Goal: Find specific page/section: Find specific page/section

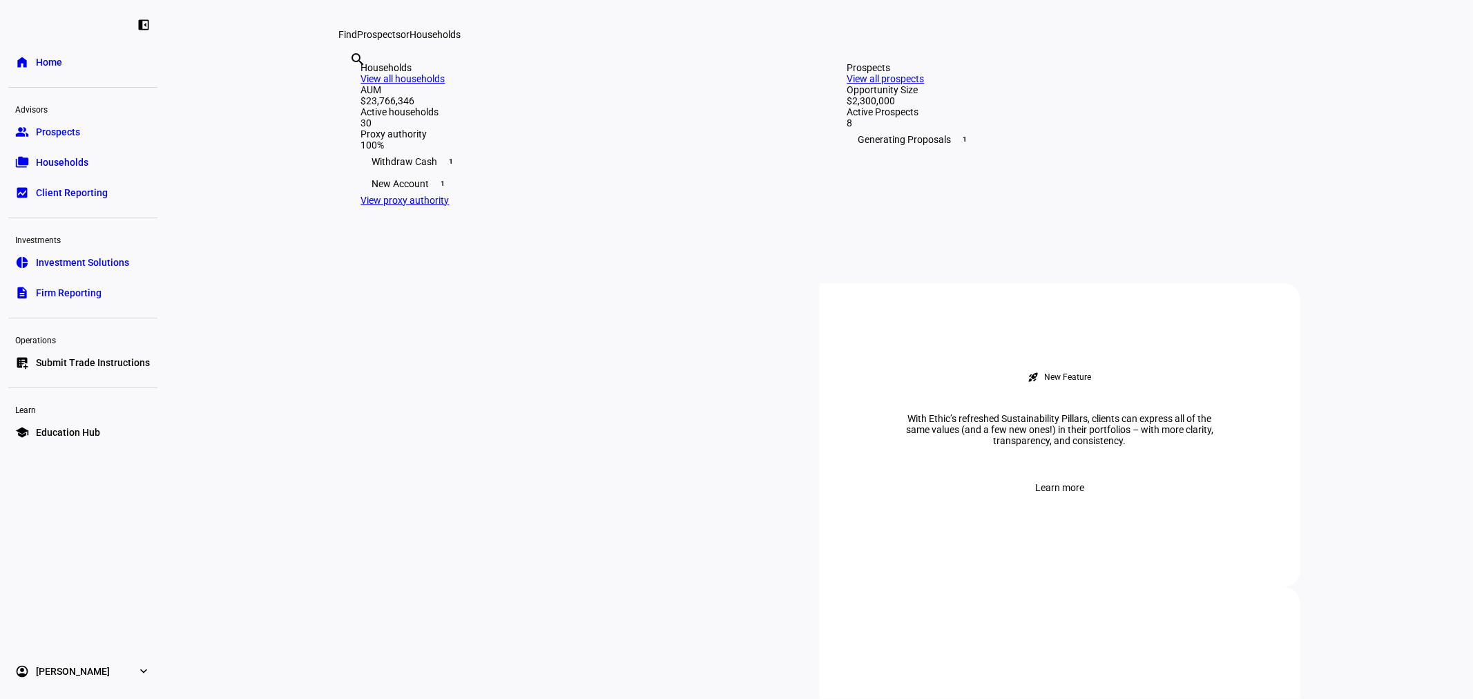
scroll to position [383, 0]
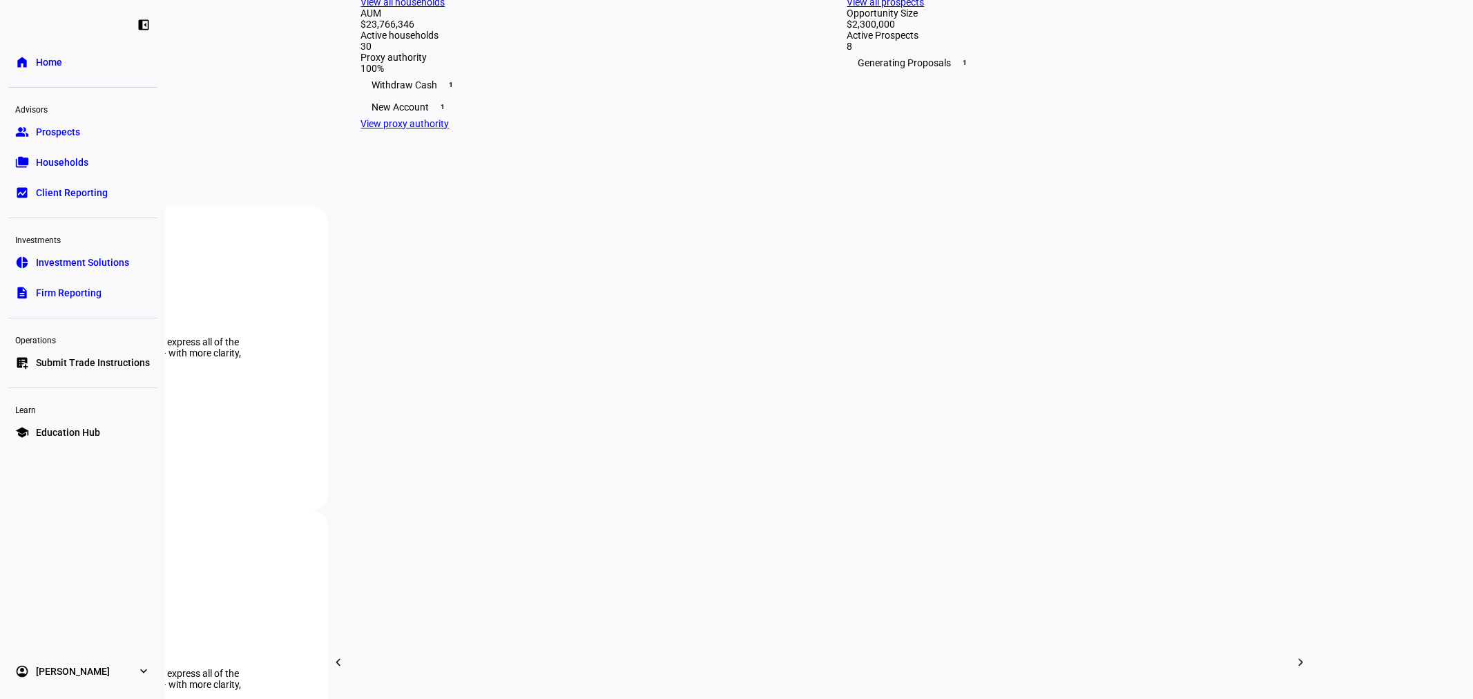
click at [75, 296] on span "Firm Reporting" at bounding box center [69, 293] width 66 height 14
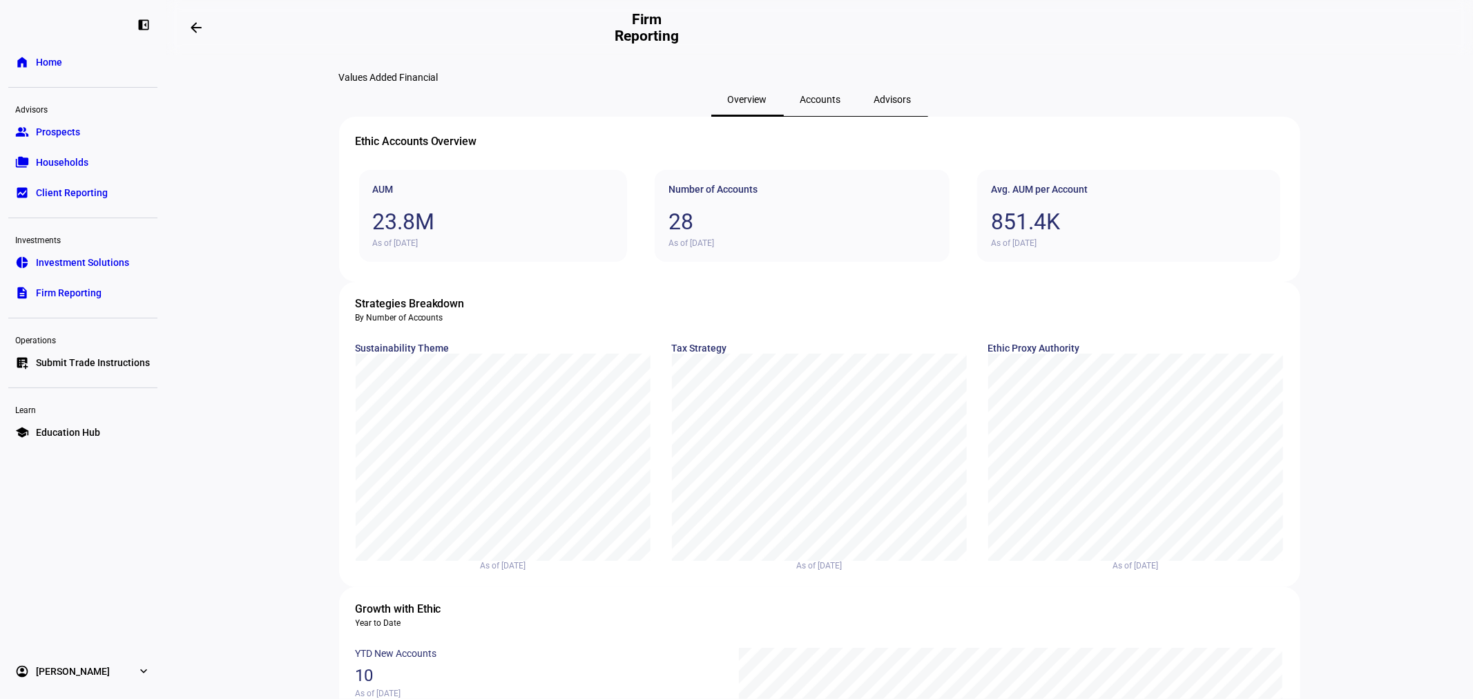
drag, startPoint x: 587, startPoint y: 84, endPoint x: 332, endPoint y: 85, distance: 254.9
drag, startPoint x: 332, startPoint y: 85, endPoint x: 660, endPoint y: 95, distance: 328.3
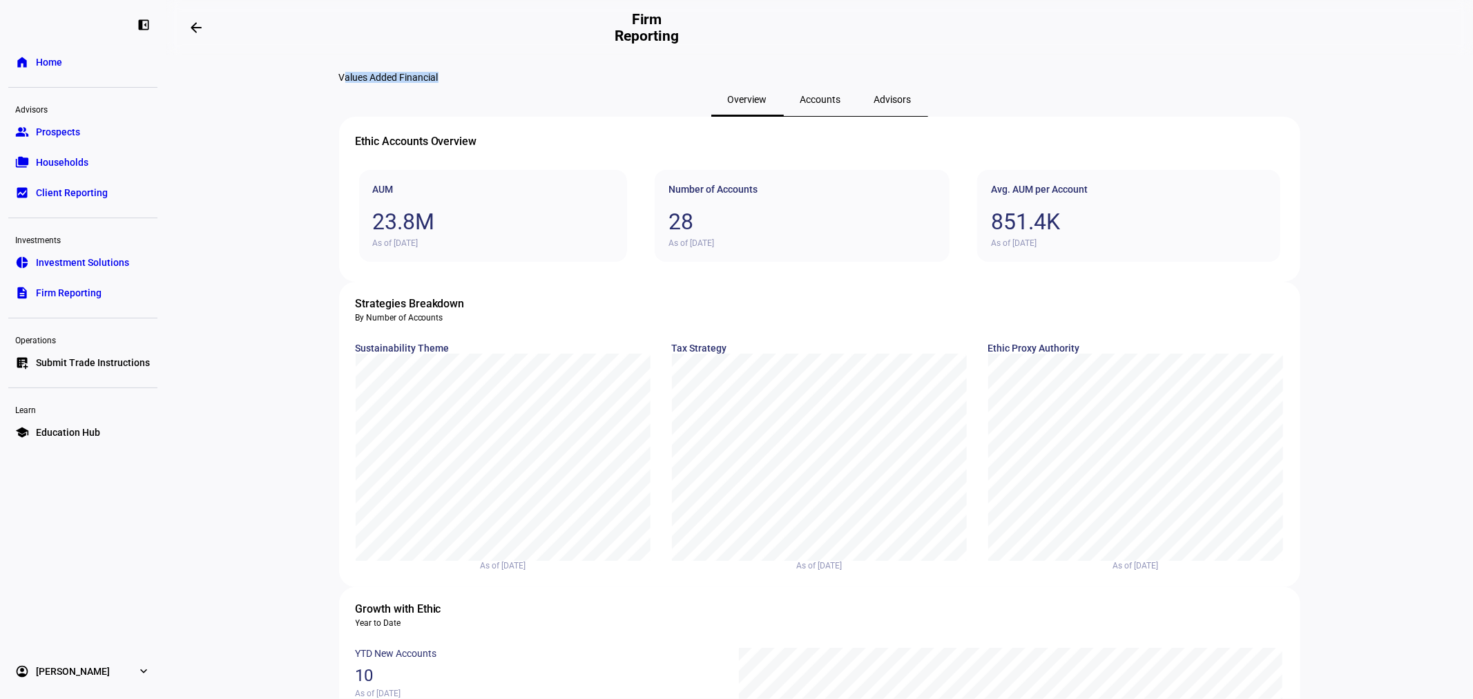
click at [658, 83] on div "Values Added Financial" at bounding box center [820, 77] width 962 height 11
drag, startPoint x: 481, startPoint y: 88, endPoint x: 350, endPoint y: 85, distance: 132.0
click at [350, 83] on div "Values Added Financial" at bounding box center [820, 77] width 962 height 11
drag, startPoint x: 350, startPoint y: 85, endPoint x: 584, endPoint y: 88, distance: 234.2
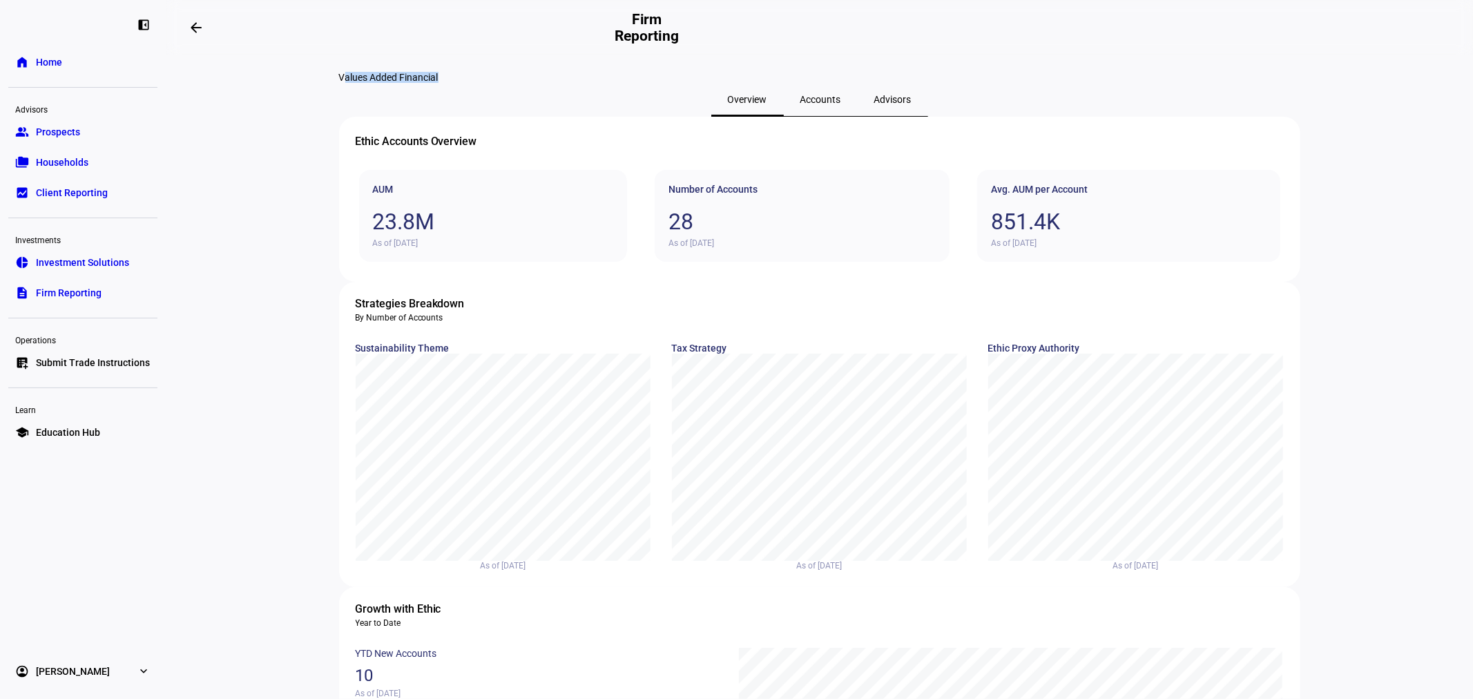
click at [622, 83] on div "Values Added Financial" at bounding box center [820, 77] width 962 height 11
click at [519, 81] on div "Values Added Financial" at bounding box center [820, 77] width 962 height 11
drag, startPoint x: 519, startPoint y: 81, endPoint x: 375, endPoint y: 93, distance: 144.9
click at [375, 83] on div "Values Added Financial" at bounding box center [820, 77] width 962 height 11
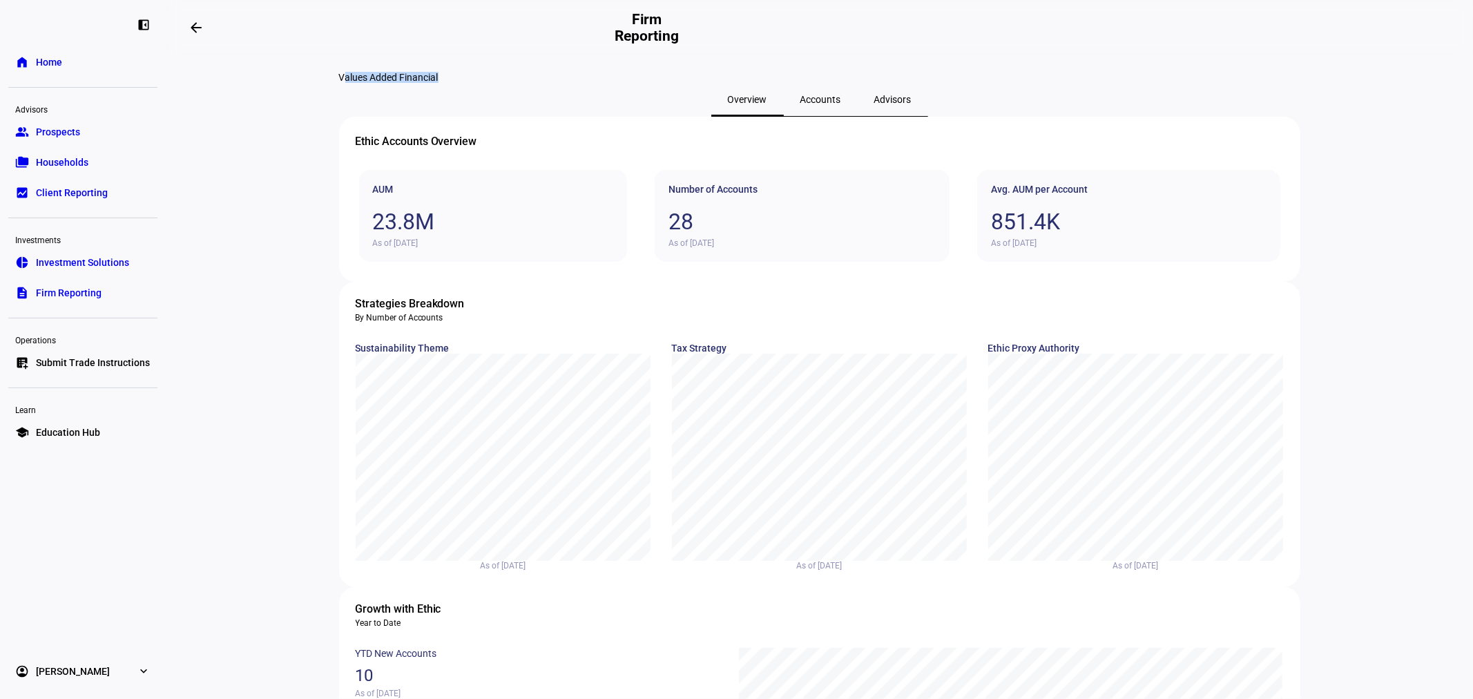
drag, startPoint x: 375, startPoint y: 93, endPoint x: 618, endPoint y: 97, distance: 242.5
click at [618, 83] on div "Values Added Financial" at bounding box center [820, 77] width 962 height 11
click at [554, 83] on div "Values Added Financial" at bounding box center [820, 77] width 962 height 11
drag, startPoint x: 554, startPoint y: 86, endPoint x: 402, endPoint y: 86, distance: 152.0
click at [402, 83] on div "Values Added Financial" at bounding box center [820, 77] width 962 height 11
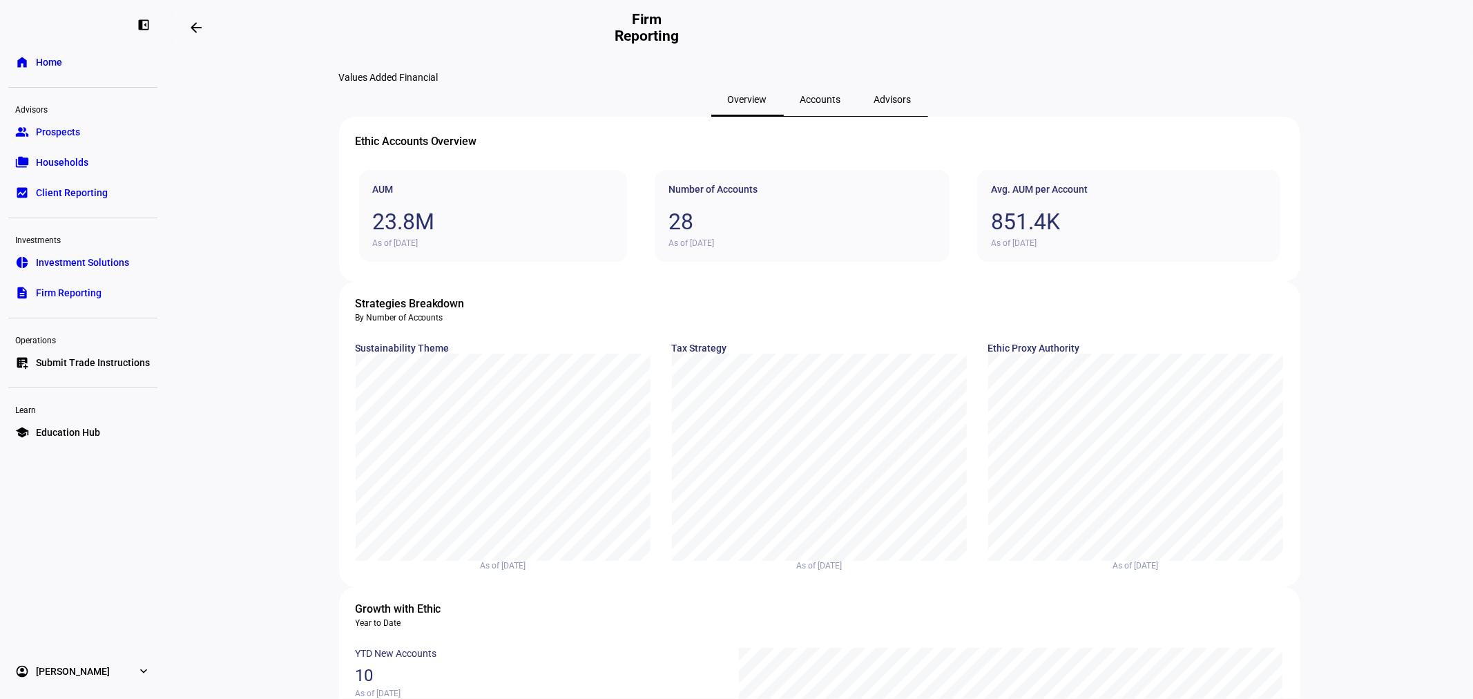
click at [376, 83] on div "Values Added Financial" at bounding box center [820, 77] width 962 height 11
drag, startPoint x: 376, startPoint y: 85, endPoint x: 506, endPoint y: 92, distance: 129.4
click at [506, 83] on div "Values Added Financial" at bounding box center [820, 77] width 962 height 11
drag, startPoint x: 506, startPoint y: 92, endPoint x: 377, endPoint y: 93, distance: 128.5
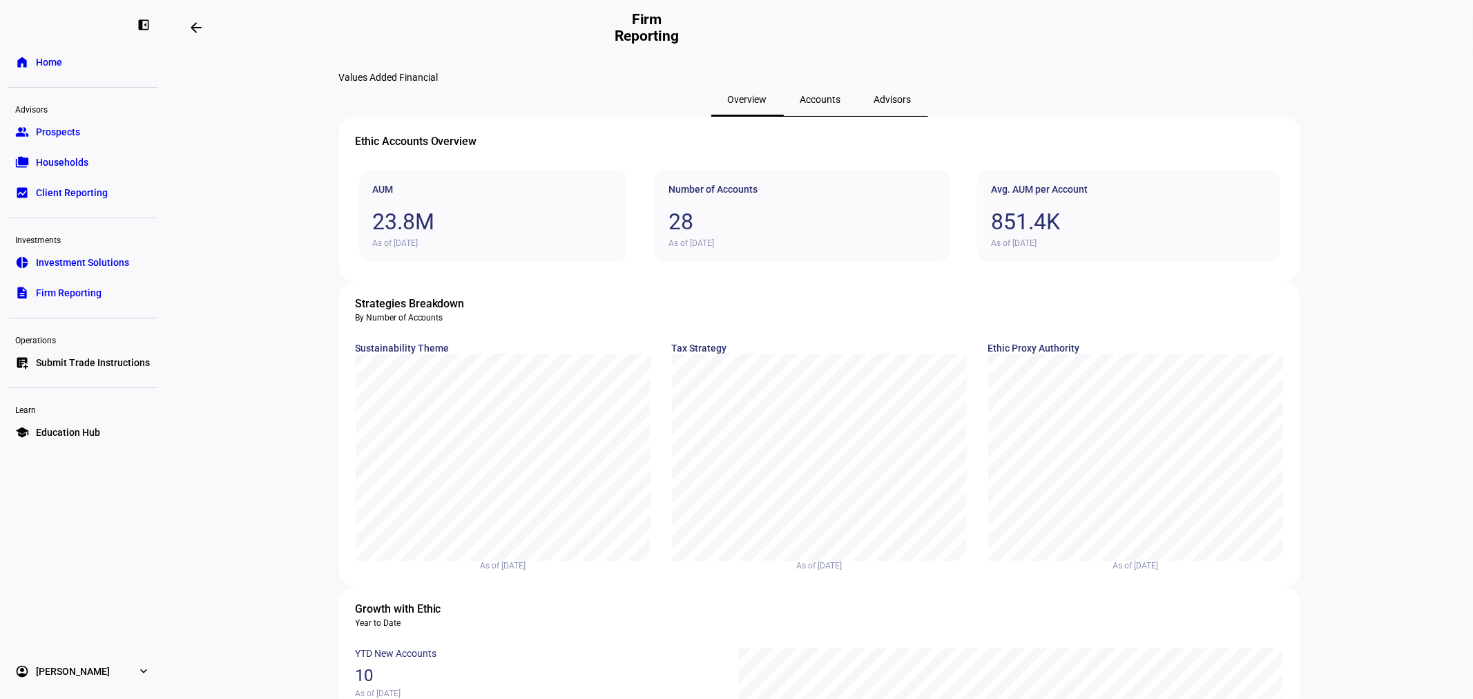
click at [377, 83] on div "Values Added Financial" at bounding box center [820, 77] width 962 height 11
drag, startPoint x: 377, startPoint y: 93, endPoint x: 526, endPoint y: 93, distance: 149.2
click at [526, 83] on div "Values Added Financial" at bounding box center [820, 77] width 962 height 11
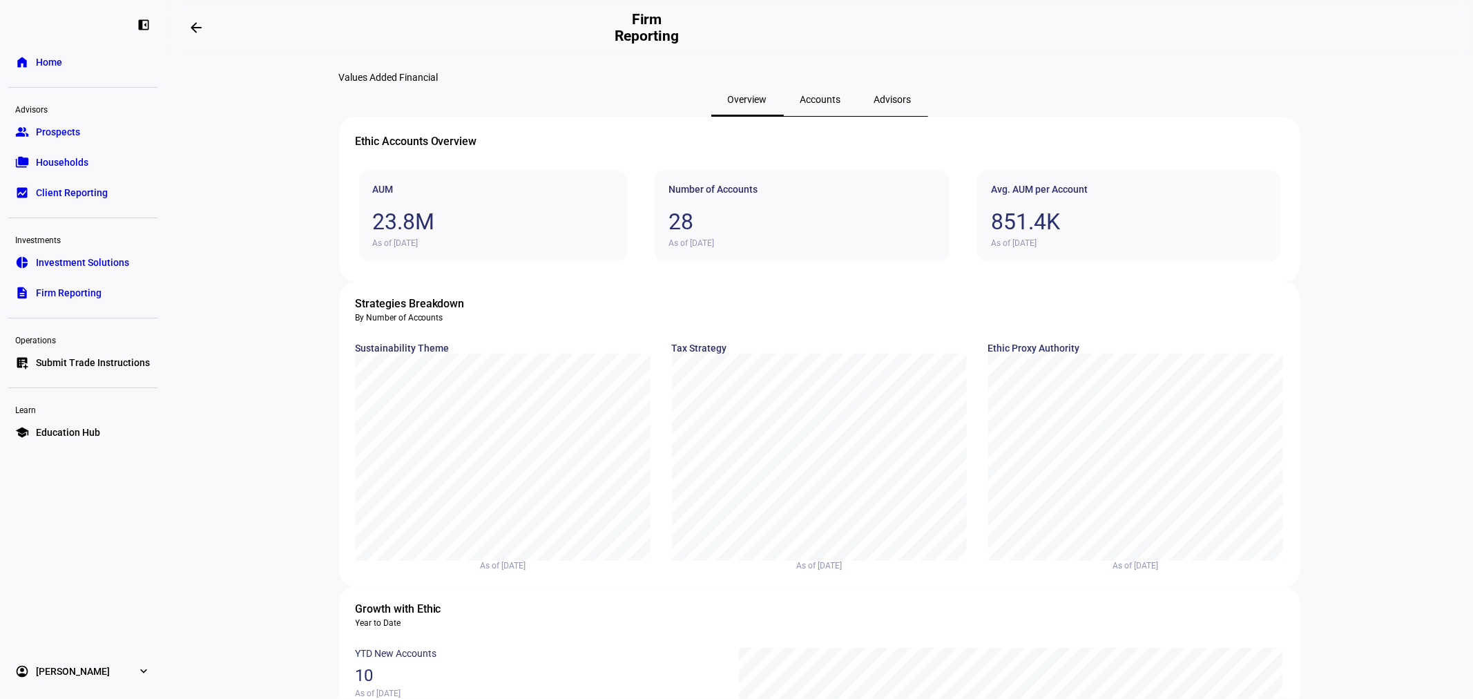
drag, startPoint x: 526, startPoint y: 93, endPoint x: 362, endPoint y: 97, distance: 164.5
click at [362, 83] on div "Values Added Financial" at bounding box center [820, 77] width 962 height 11
drag, startPoint x: 362, startPoint y: 97, endPoint x: 542, endPoint y: 102, distance: 179.7
click at [542, 83] on div "Values Added Financial" at bounding box center [820, 77] width 962 height 11
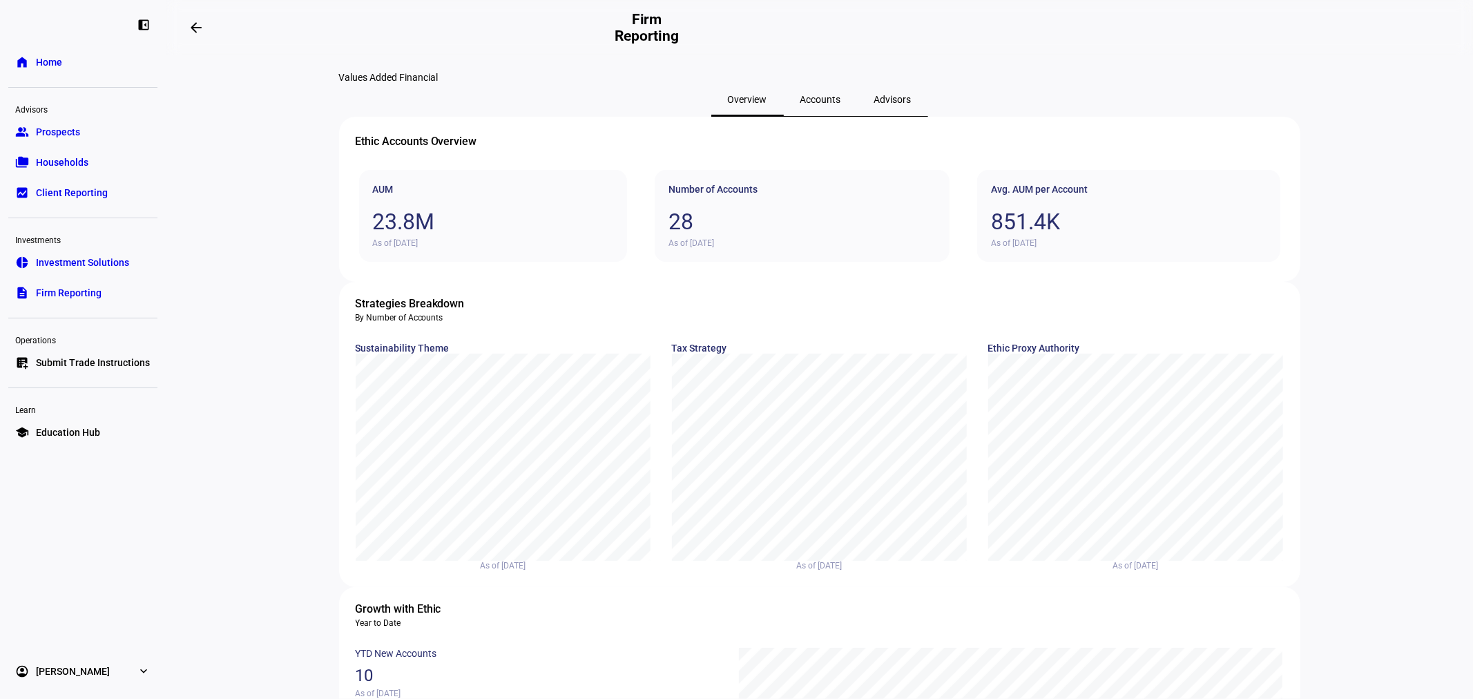
click at [534, 82] on div "Values Added Financial" at bounding box center [820, 77] width 962 height 11
drag, startPoint x: 534, startPoint y: 82, endPoint x: 341, endPoint y: 90, distance: 192.9
click at [341, 83] on div "Values Added Financial" at bounding box center [820, 77] width 962 height 11
drag, startPoint x: 341, startPoint y: 90, endPoint x: 542, endPoint y: 98, distance: 200.5
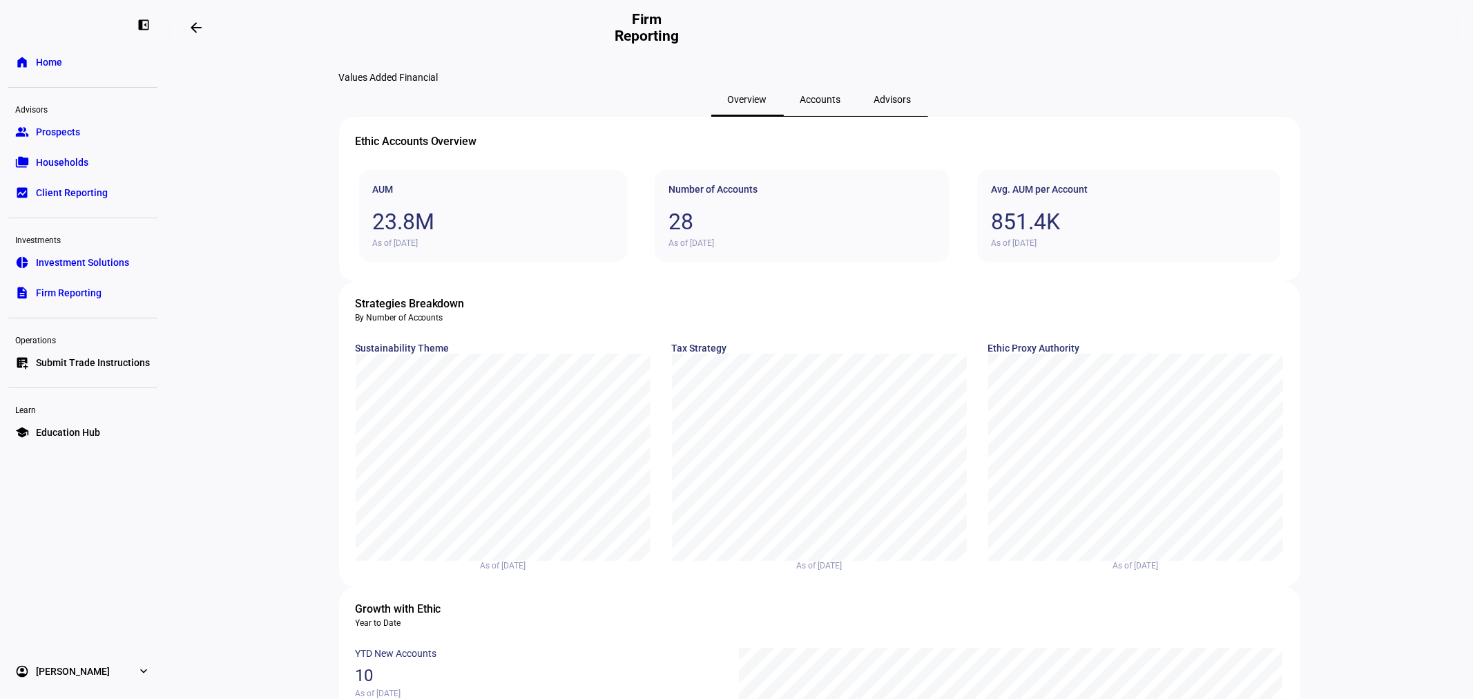
click at [542, 83] on div "Values Added Financial" at bounding box center [820, 77] width 962 height 11
click at [645, 79] on div "Values Added Financial" at bounding box center [820, 77] width 962 height 11
drag, startPoint x: 589, startPoint y: 86, endPoint x: 271, endPoint y: 97, distance: 318.0
click at [271, 97] on eth-layout-page-content "Values Added Financial Overview Accounts Advisors Ethic Accounts Overview AUM 2…" at bounding box center [820, 377] width 1308 height 644
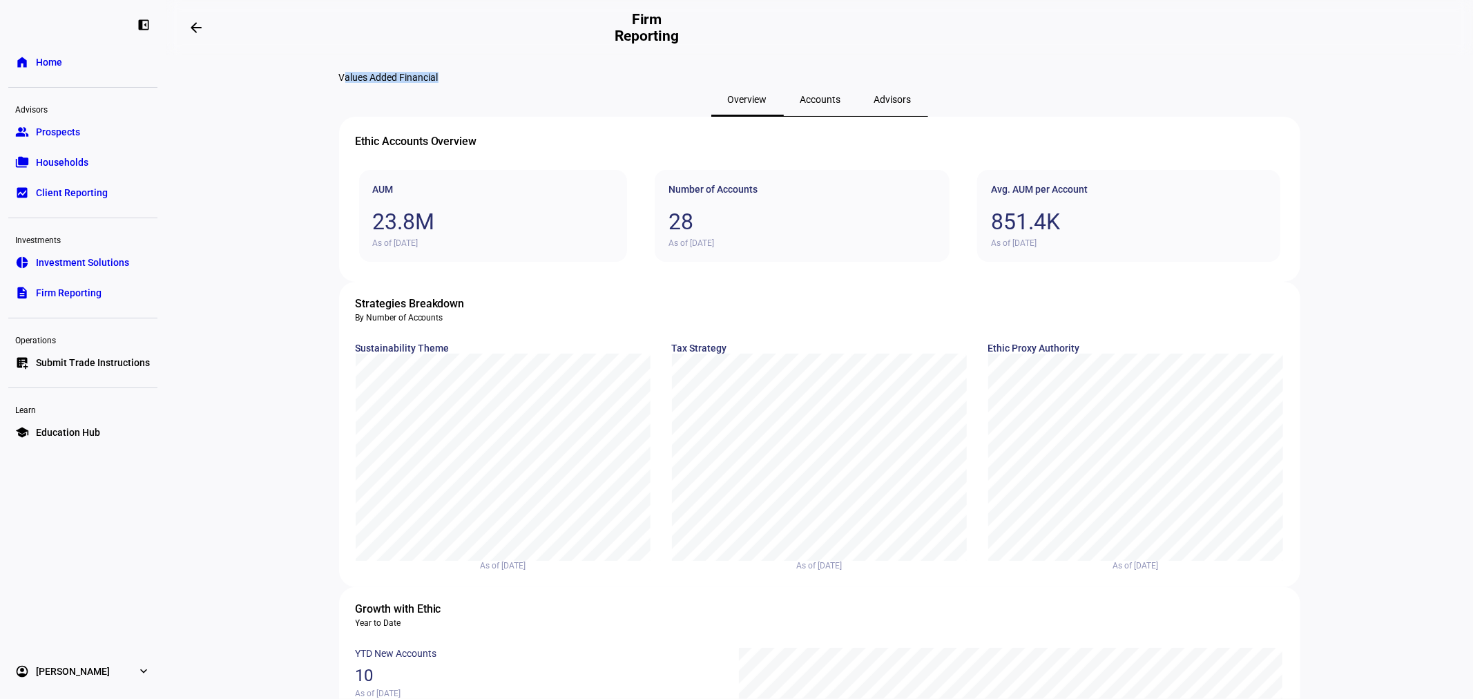
drag, startPoint x: 271, startPoint y: 97, endPoint x: 627, endPoint y: 120, distance: 357.2
click at [627, 120] on eth-layout-page-content "Values Added Financial Overview Accounts Advisors Ethic Accounts Overview AUM 2…" at bounding box center [820, 377] width 1308 height 644
click at [627, 83] on div "Values Added Financial" at bounding box center [820, 77] width 962 height 11
drag, startPoint x: 627, startPoint y: 100, endPoint x: 263, endPoint y: 97, distance: 364.8
click at [263, 97] on eth-layout-page-content "Values Added Financial Overview Accounts Advisors Ethic Accounts Overview AUM 2…" at bounding box center [820, 377] width 1308 height 644
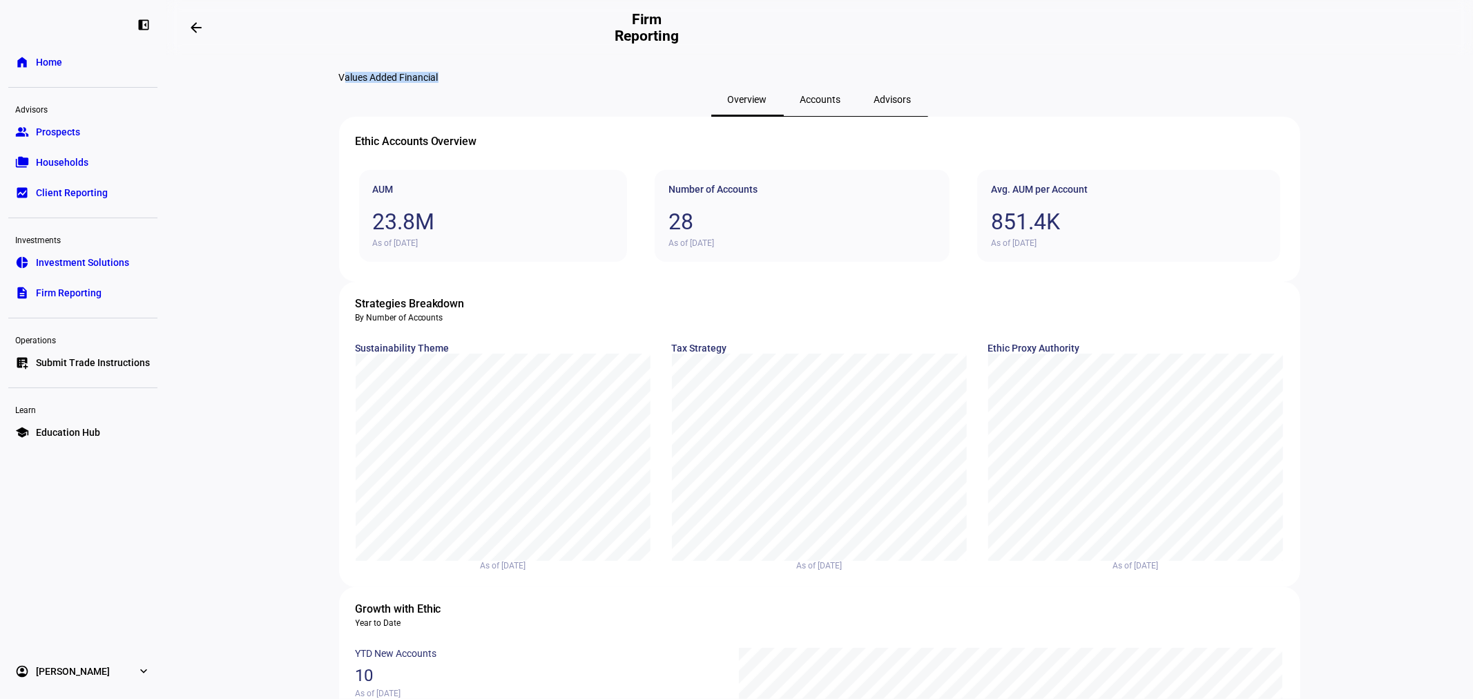
click at [263, 97] on eth-layout-page-content "Values Added Financial Overview Accounts Advisors Ethic Accounts Overview AUM 2…" at bounding box center [820, 377] width 1308 height 644
drag, startPoint x: 481, startPoint y: 97, endPoint x: 625, endPoint y: 97, distance: 144.4
click at [625, 97] on eth-layout-page-content "Values Added Financial Overview Accounts Advisors Ethic Accounts Overview AUM 2…" at bounding box center [820, 377] width 1308 height 644
click at [625, 83] on div "Values Added Financial" at bounding box center [820, 77] width 962 height 11
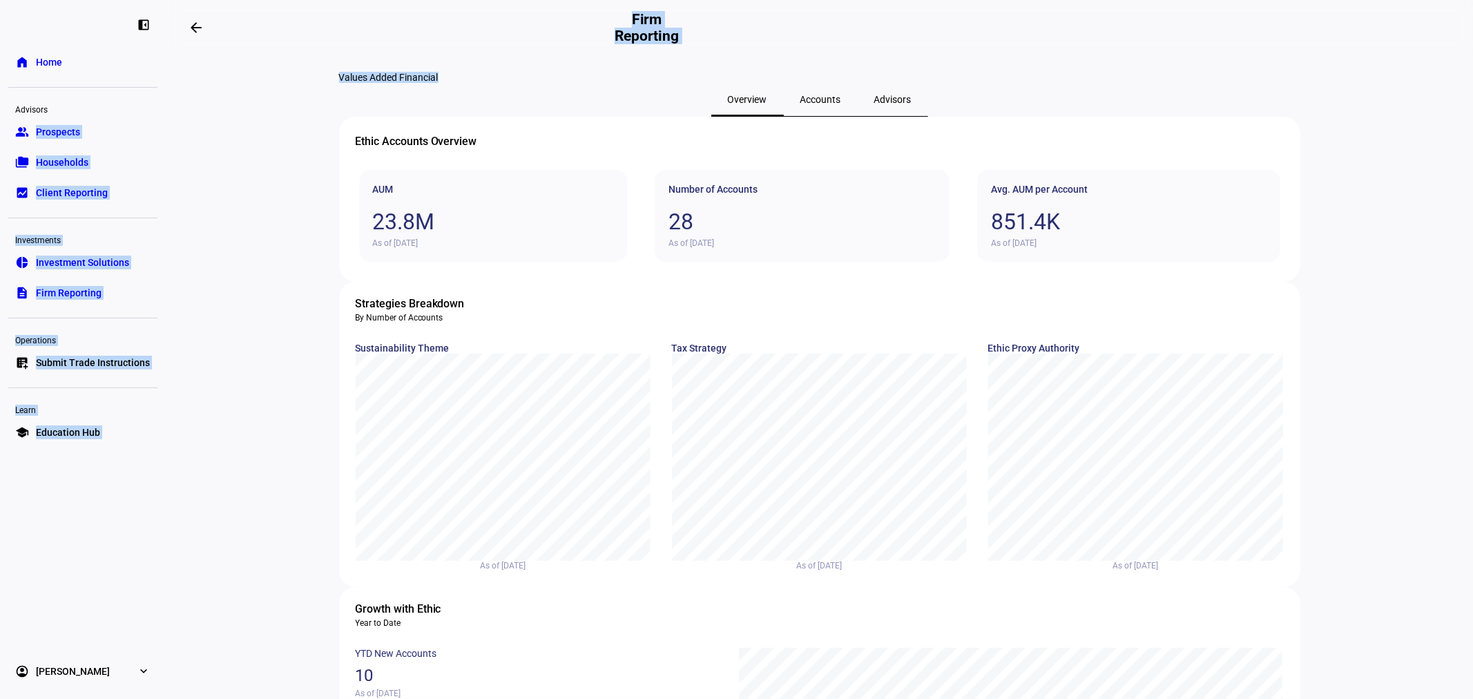
drag, startPoint x: 625, startPoint y: 97, endPoint x: 160, endPoint y: 97, distance: 465.6
click at [160, 97] on div "left_panel_close home Home Advisors group Prospects folder_copy Households bid_…" at bounding box center [736, 349] width 1473 height 699
click at [307, 85] on eth-layout-page-content "Values Added Financial Overview Accounts Advisors Ethic Accounts Overview AUM 2…" at bounding box center [820, 377] width 1308 height 644
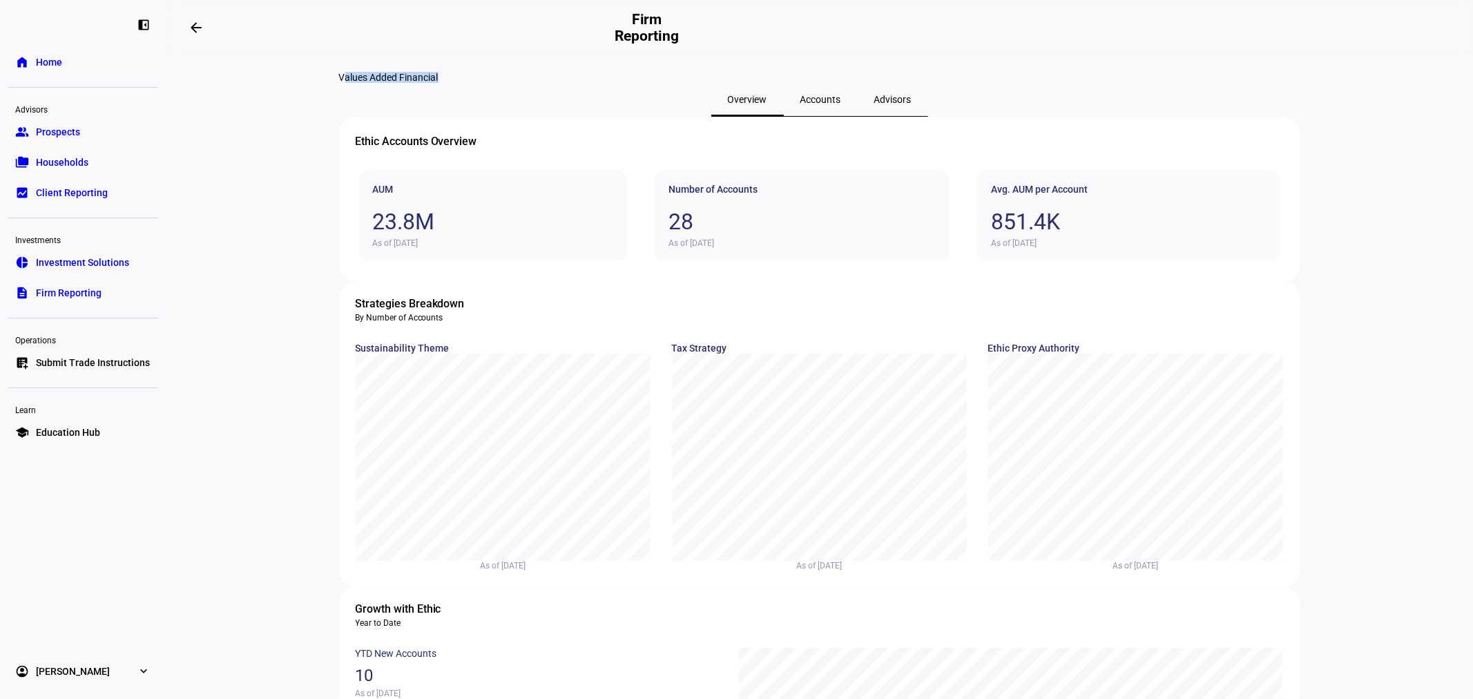
drag, startPoint x: 307, startPoint y: 85, endPoint x: 658, endPoint y: 84, distance: 350.2
click at [658, 84] on eth-layout-page-content "Values Added Financial Overview Accounts Advisors Ethic Accounts Overview AUM 2…" at bounding box center [820, 377] width 1308 height 644
click at [658, 83] on div "Values Added Financial" at bounding box center [820, 77] width 962 height 11
drag, startPoint x: 658, startPoint y: 84, endPoint x: 265, endPoint y: 88, distance: 393.1
click at [265, 88] on eth-layout-page-content "Values Added Financial Overview Accounts Advisors Ethic Accounts Overview AUM 2…" at bounding box center [820, 377] width 1308 height 644
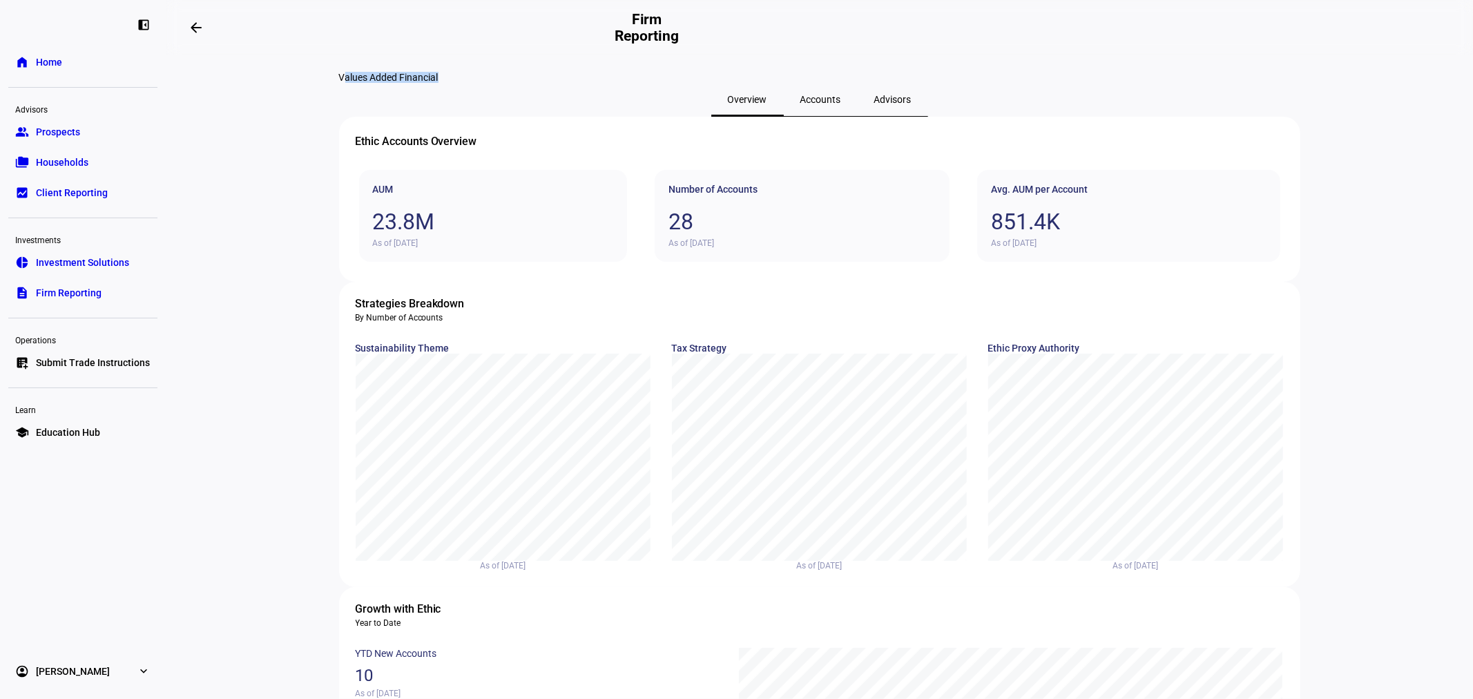
click at [265, 88] on eth-layout-page-content "Values Added Financial Overview Accounts Advisors Ethic Accounts Overview AUM 2…" at bounding box center [820, 377] width 1308 height 644
drag, startPoint x: 432, startPoint y: 87, endPoint x: 637, endPoint y: 88, distance: 205.2
click at [637, 88] on eth-layout-page-content "Values Added Financial Overview Accounts Advisors Ethic Accounts Overview AUM 2…" at bounding box center [820, 377] width 1308 height 644
click at [637, 83] on div "Values Added Financial" at bounding box center [820, 77] width 962 height 11
drag, startPoint x: 637, startPoint y: 88, endPoint x: 238, endPoint y: 90, distance: 398.6
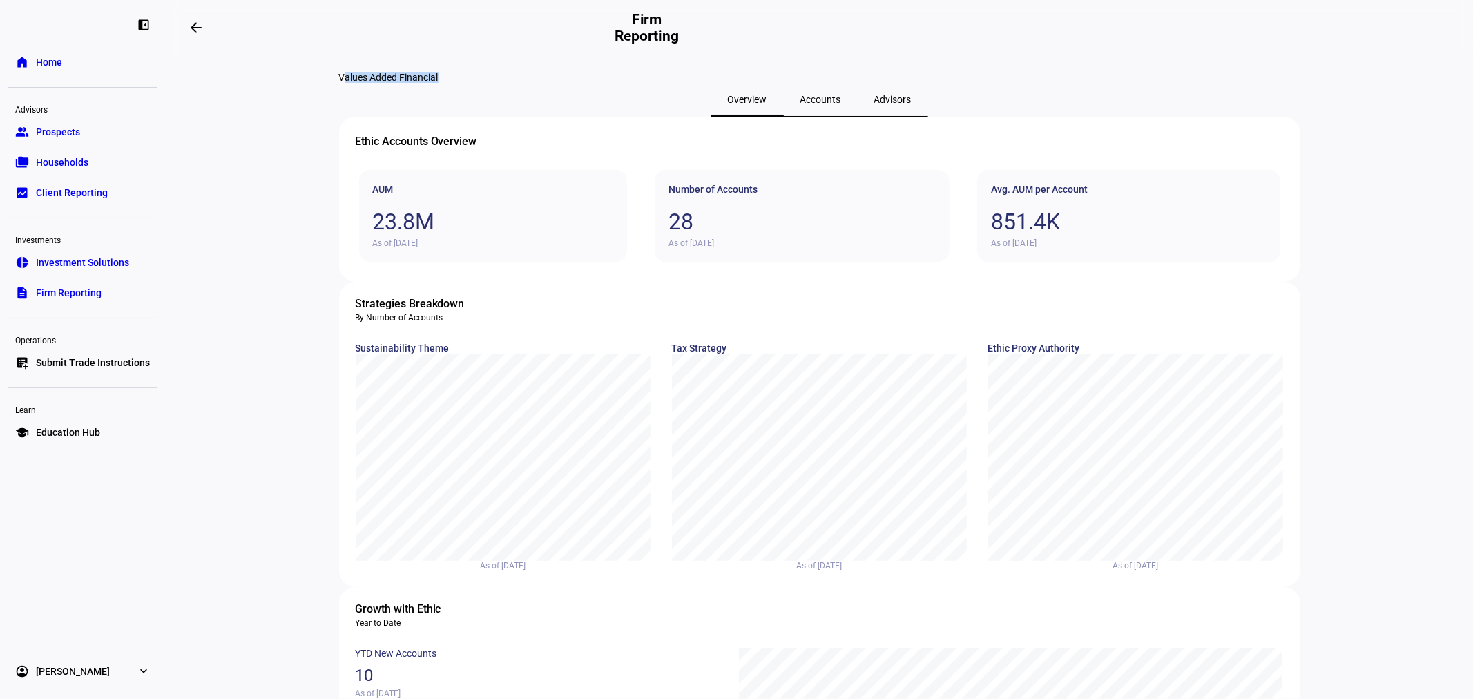
click at [238, 90] on eth-layout-page-content "Values Added Financial Overview Accounts Advisors Ethic Accounts Overview AUM 2…" at bounding box center [820, 377] width 1308 height 644
drag, startPoint x: 238, startPoint y: 90, endPoint x: 585, endPoint y: 91, distance: 346.8
click at [585, 91] on eth-layout-page-content "Values Added Financial Overview Accounts Advisors Ethic Accounts Overview AUM 2…" at bounding box center [820, 377] width 1308 height 644
click at [585, 83] on div "Values Added Financial" at bounding box center [820, 77] width 962 height 11
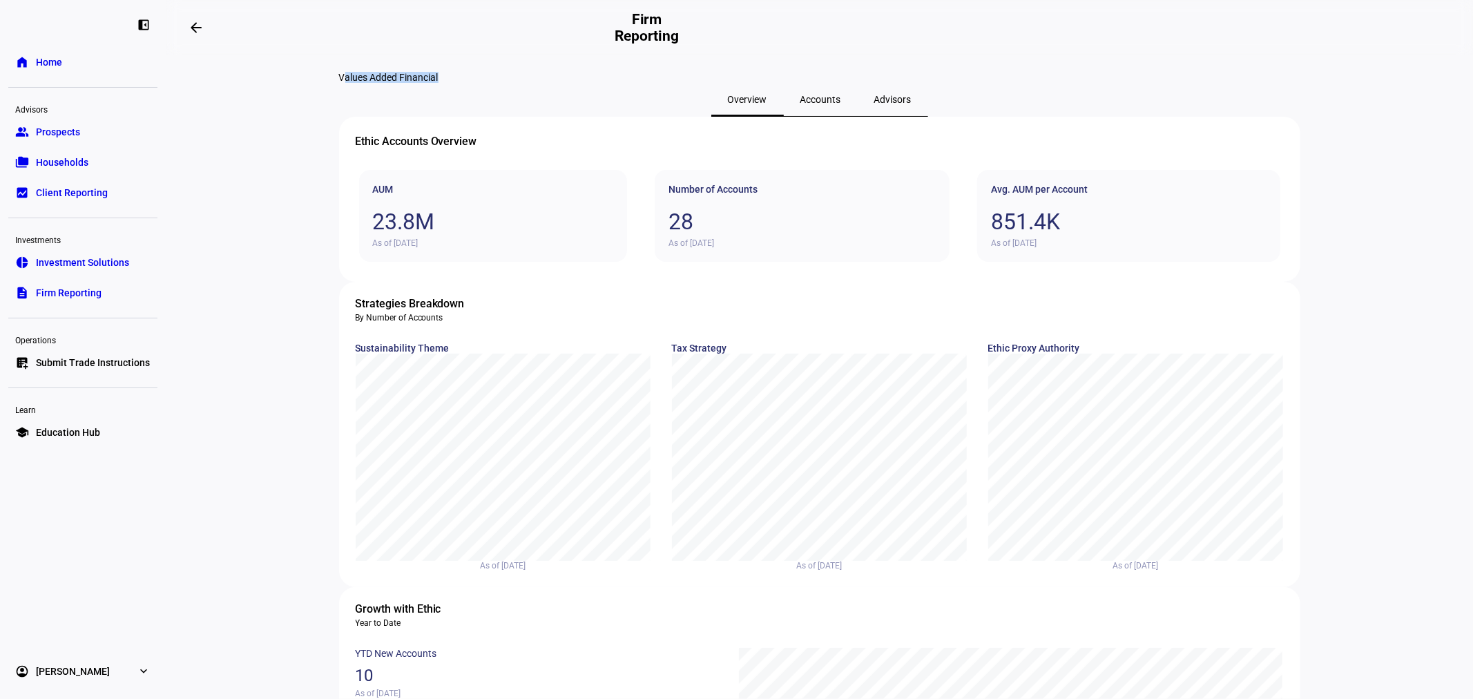
drag, startPoint x: 585, startPoint y: 91, endPoint x: 228, endPoint y: 90, distance: 357.1
click at [228, 90] on eth-layout-page-content "Values Added Financial Overview Accounts Advisors Ethic Accounts Overview AUM 2…" at bounding box center [820, 377] width 1308 height 644
drag, startPoint x: 228, startPoint y: 90, endPoint x: 604, endPoint y: 83, distance: 375.9
click at [604, 83] on eth-layout-page-content "Values Added Financial Overview Accounts Advisors Ethic Accounts Overview AUM 2…" at bounding box center [820, 377] width 1308 height 644
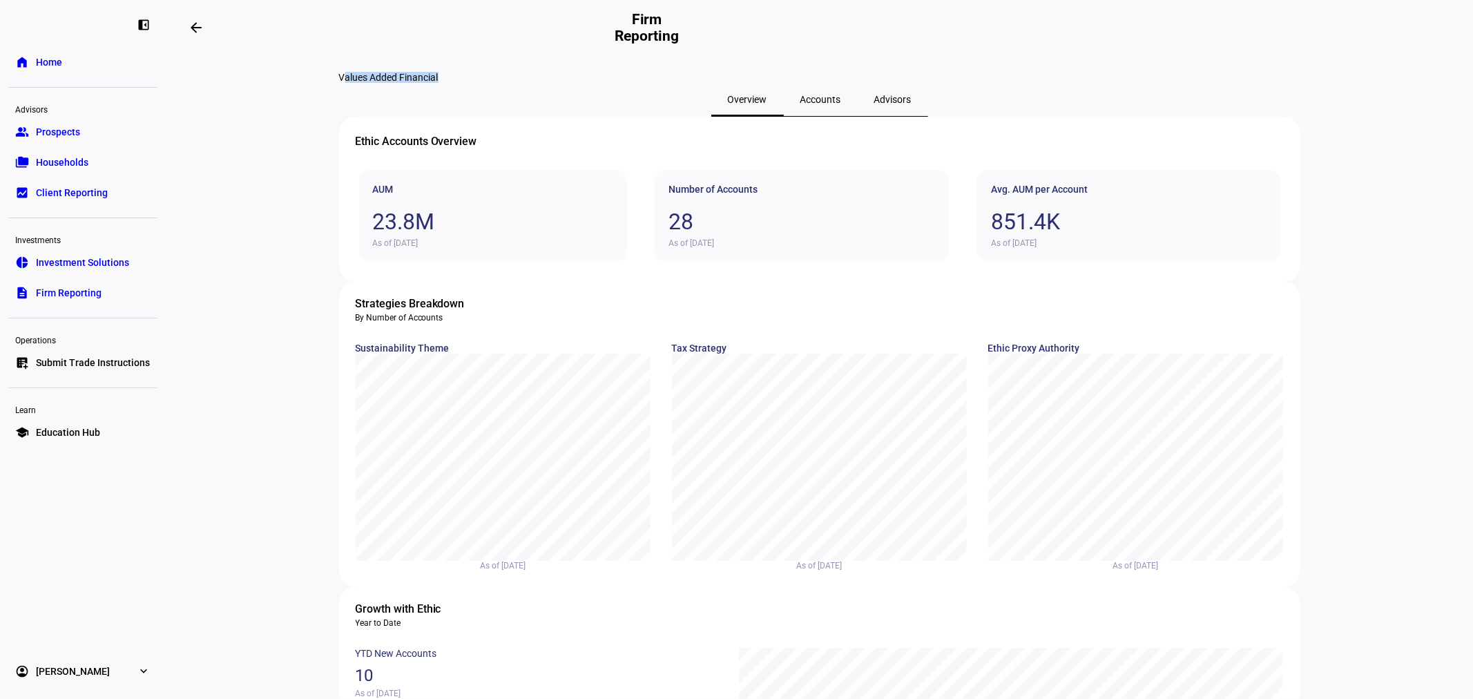
click at [604, 83] on div "Values Added Financial" at bounding box center [820, 77] width 962 height 11
drag, startPoint x: 604, startPoint y: 83, endPoint x: 308, endPoint y: 87, distance: 295.7
click at [308, 87] on eth-layout-page-content "Values Added Financial Overview Accounts Advisors Ethic Accounts Overview AUM 2…" at bounding box center [820, 377] width 1308 height 644
click at [307, 87] on eth-layout-page-content "Values Added Financial Overview Accounts Advisors Ethic Accounts Overview AUM 2…" at bounding box center [820, 377] width 1308 height 644
drag, startPoint x: 633, startPoint y: 88, endPoint x: 674, endPoint y: 90, distance: 40.8
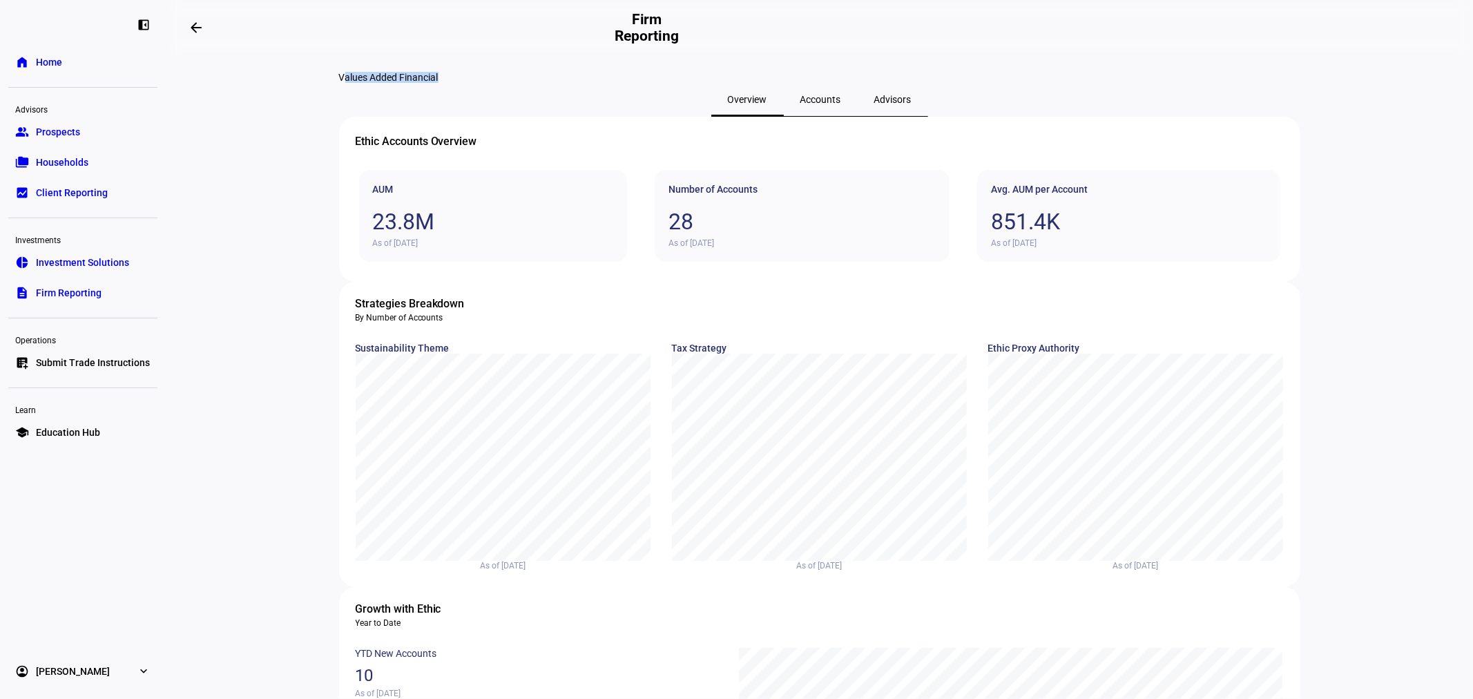
click at [674, 90] on eth-layout-page-content "Values Added Financial Overview Accounts Advisors Ethic Accounts Overview AUM 2…" at bounding box center [820, 377] width 1308 height 644
click at [674, 83] on div "Values Added Financial" at bounding box center [820, 77] width 962 height 11
drag, startPoint x: 674, startPoint y: 90, endPoint x: 312, endPoint y: 84, distance: 362.0
click at [313, 84] on eth-layout-page-content "Values Added Financial Overview Accounts Advisors Ethic Accounts Overview AUM 2…" at bounding box center [820, 377] width 1308 height 644
click at [316, 79] on eth-layout-page-content "Values Added Financial Overview Accounts Advisors Ethic Accounts Overview AUM 2…" at bounding box center [820, 377] width 1308 height 644
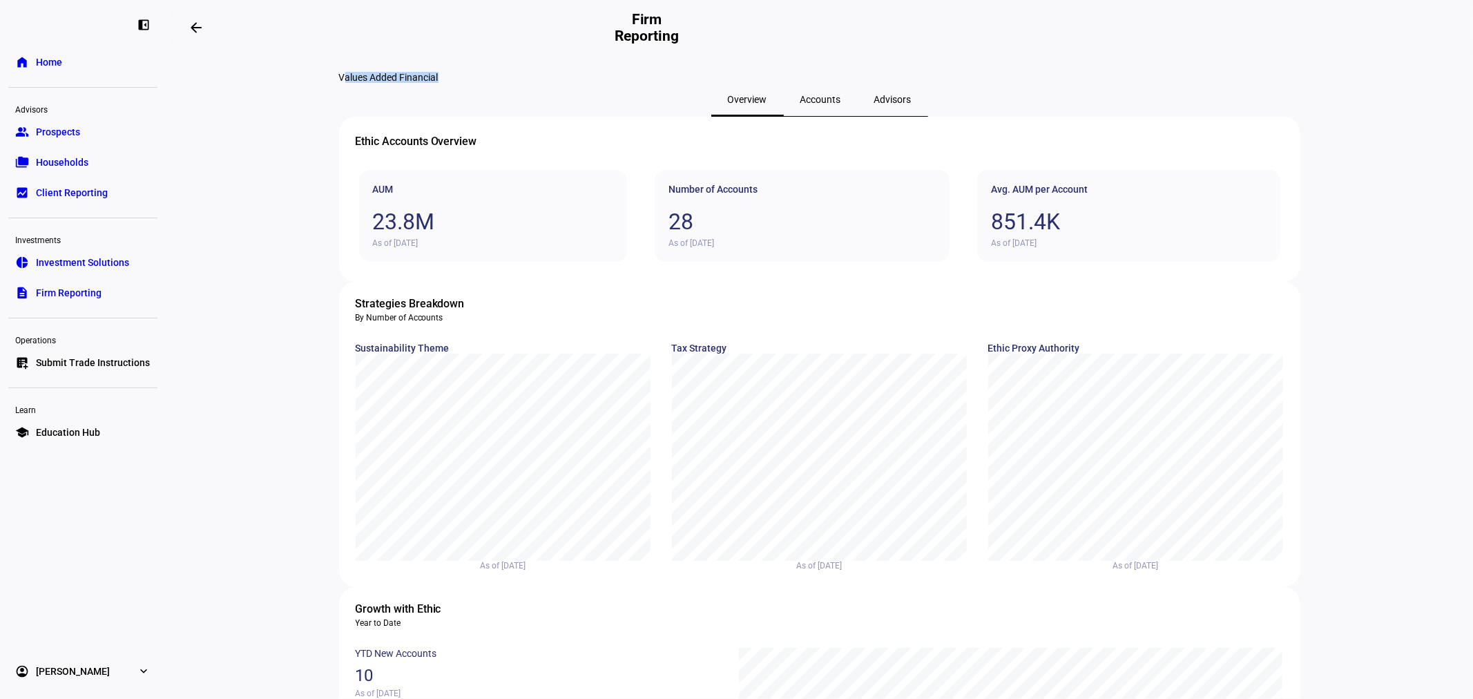
drag, startPoint x: 316, startPoint y: 79, endPoint x: 626, endPoint y: 83, distance: 310.2
click at [626, 83] on eth-layout-page-content "Values Added Financial Overview Accounts Advisors Ethic Accounts Overview AUM 2…" at bounding box center [820, 377] width 1308 height 644
click at [626, 83] on div "Values Added Financial" at bounding box center [820, 77] width 962 height 11
drag
click at [73, 70] on div "left_panel_close home Home Advisors group Prospects folder_copy Households bid_…" at bounding box center [736, 349] width 1473 height 699
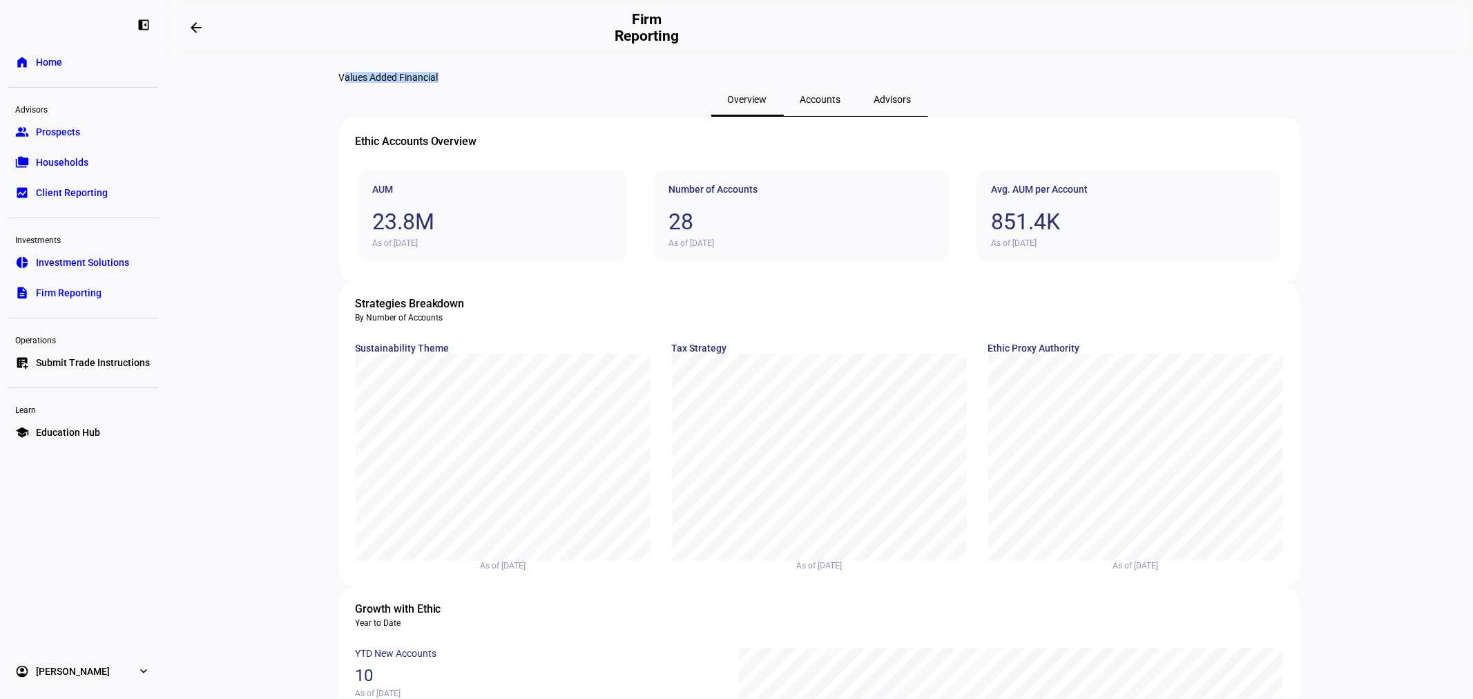
click at [267, 73] on eth-layout-page-content "Values Added Financial Overview Accounts Advisors Ethic Accounts Overview AUM 2…" at bounding box center [820, 377] width 1308 height 644
click at [629, 107] on eth-layout-page-content "Values Added Financial Overview Accounts Advisors Ethic Accounts Overview AUM 2…" at bounding box center [820, 377] width 1308 height 644
click at [629, 83] on div "Values Added Financial" at bounding box center [820, 77] width 962 height 11
click at [238, 75] on eth-layout-page-content "Values Added Financial Overview Accounts Advisors Ethic Accounts Overview AUM 2…" at bounding box center [820, 377] width 1308 height 644
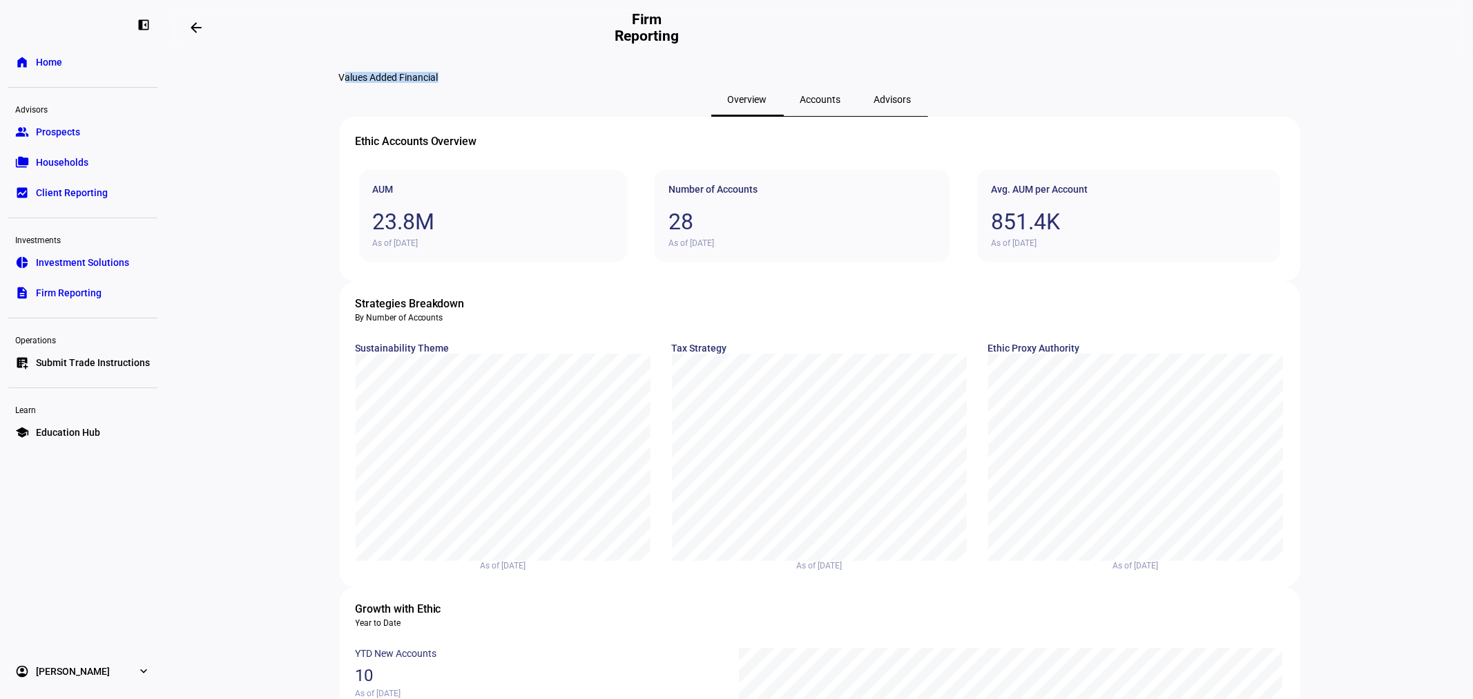
click at [544, 97] on eth-layout-page-content "Values Added Financial Overview Accounts Advisors Ethic Accounts Overview AUM 2…" at bounding box center [820, 377] width 1308 height 644
click at [608, 83] on div "Values Added Financial" at bounding box center [820, 77] width 962 height 11
click at [284, 87] on eth-layout-page-content "Values Added Financial Overview Accounts Advisors Ethic Accounts Overview AUM 2…" at bounding box center [820, 377] width 1308 height 644
click at [577, 84] on eth-layout-page-content "Values Added Financial Overview Accounts Advisors Ethic Accounts Overview AUM 2…" at bounding box center [820, 377] width 1308 height 644
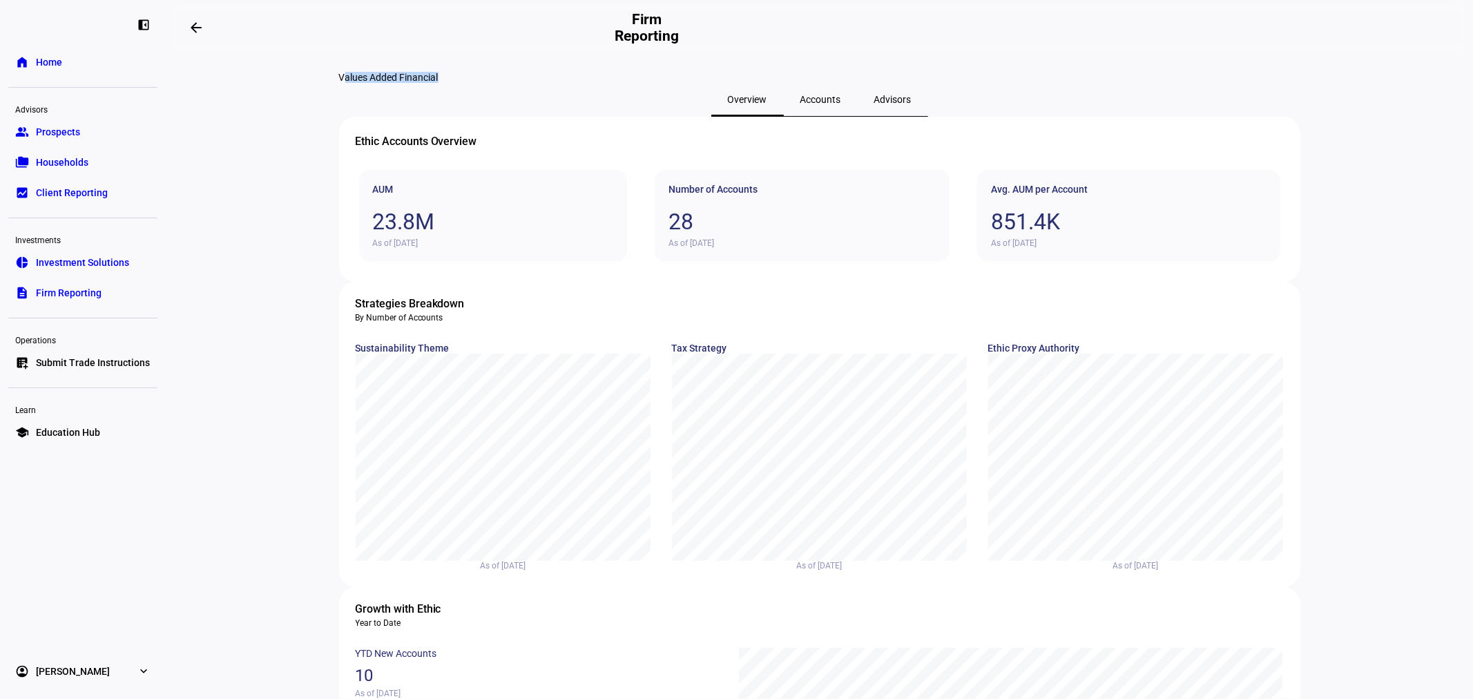
click at [577, 83] on div "Values Added Financial" at bounding box center [820, 77] width 962 height 11
click at [302, 84] on eth-layout-page-content "Values Added Financial Overview Accounts Advisors Ethic Accounts Overview AUM 2…" at bounding box center [820, 377] width 1308 height 644
click at [645, 102] on eth-layout-page-content "Values Added Financial Overview Accounts Advisors Ethic Accounts Overview AUM 2…" at bounding box center [820, 377] width 1308 height 644
click at [645, 83] on div "Values Added Financial" at bounding box center [820, 77] width 962 height 11
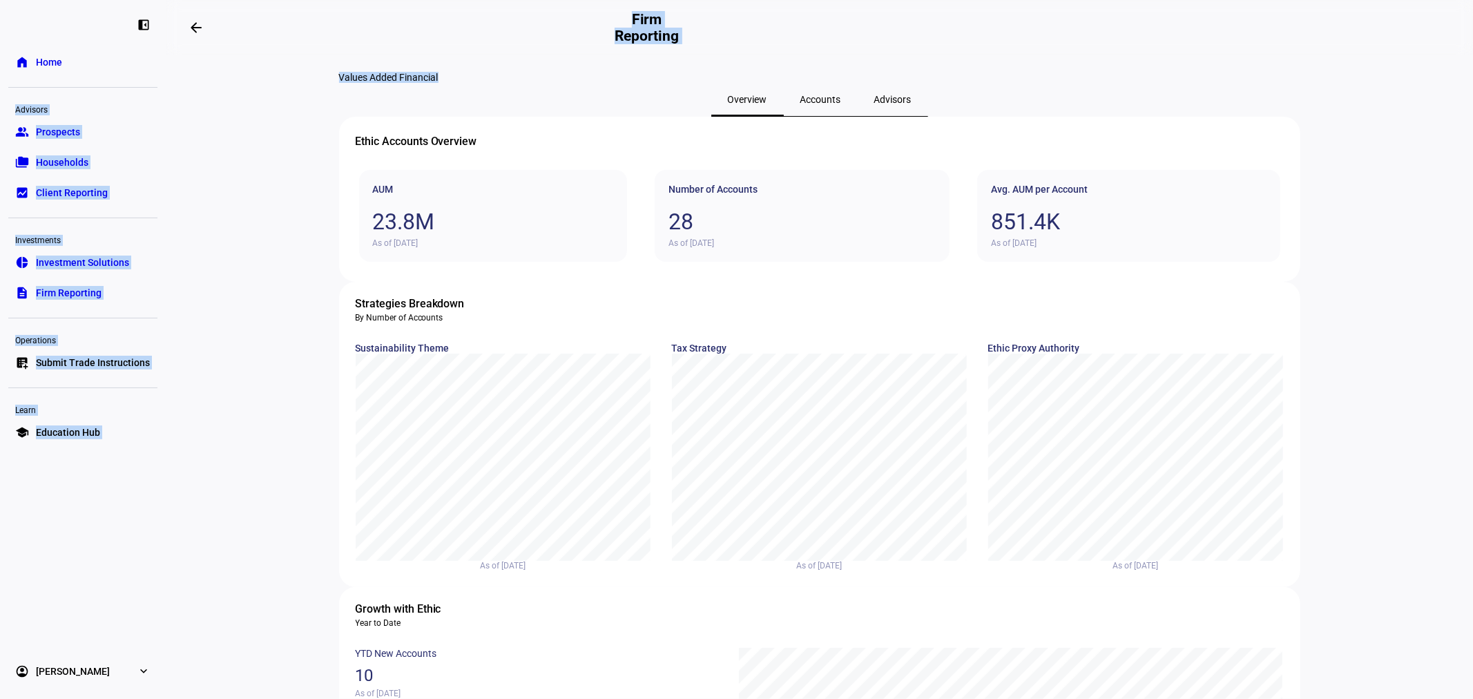
click at [155, 86] on div "left_panel_close home Home Advisors group Prospects folder_copy Households bid_…" at bounding box center [736, 349] width 1473 height 699
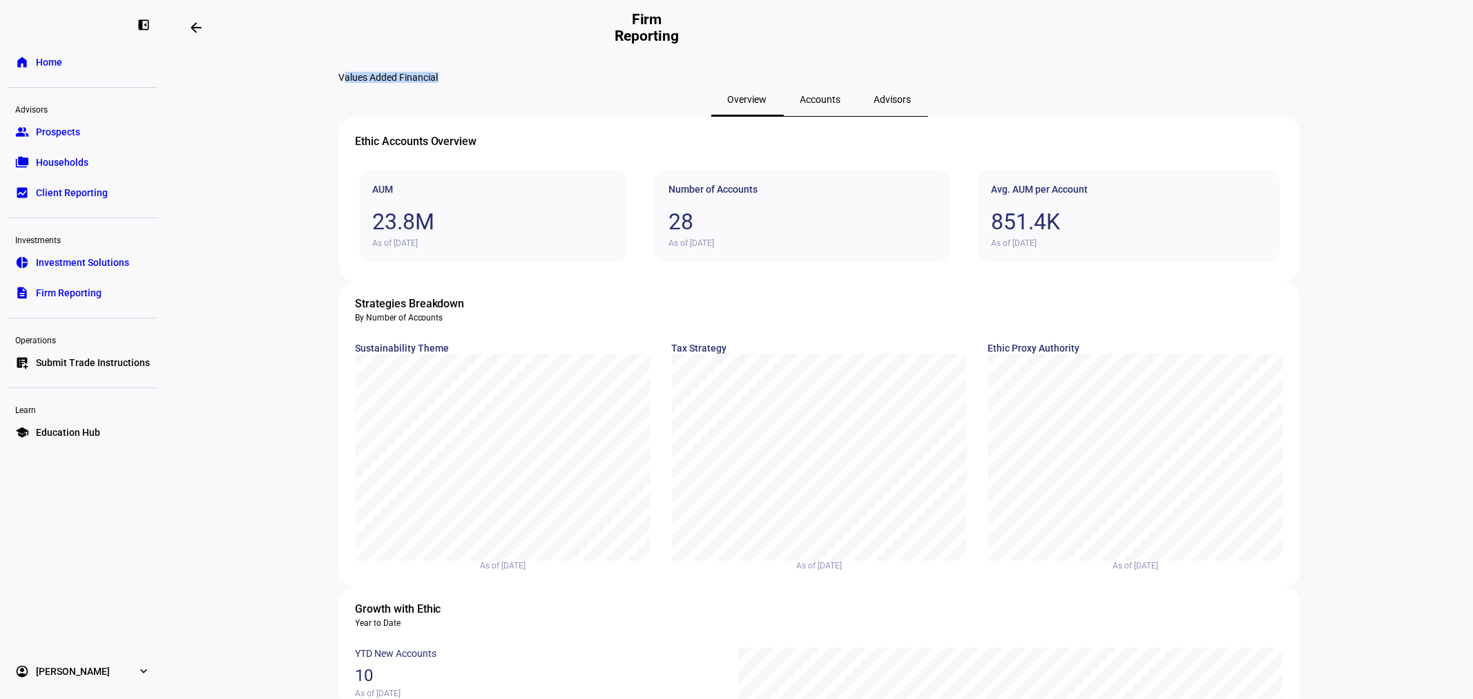
click at [585, 81] on div "Values Added Financial" at bounding box center [820, 77] width 962 height 11
click at [316, 79] on eth-layout-page-content "Values Added Financial Overview Accounts Advisors Ethic Accounts Overview AUM 2…" at bounding box center [820, 377] width 1308 height 644
click at [570, 83] on eth-layout-page-content "Values Added Financial Overview Accounts Advisors Ethic Accounts Overview AUM 2…" at bounding box center [820, 377] width 1308 height 644
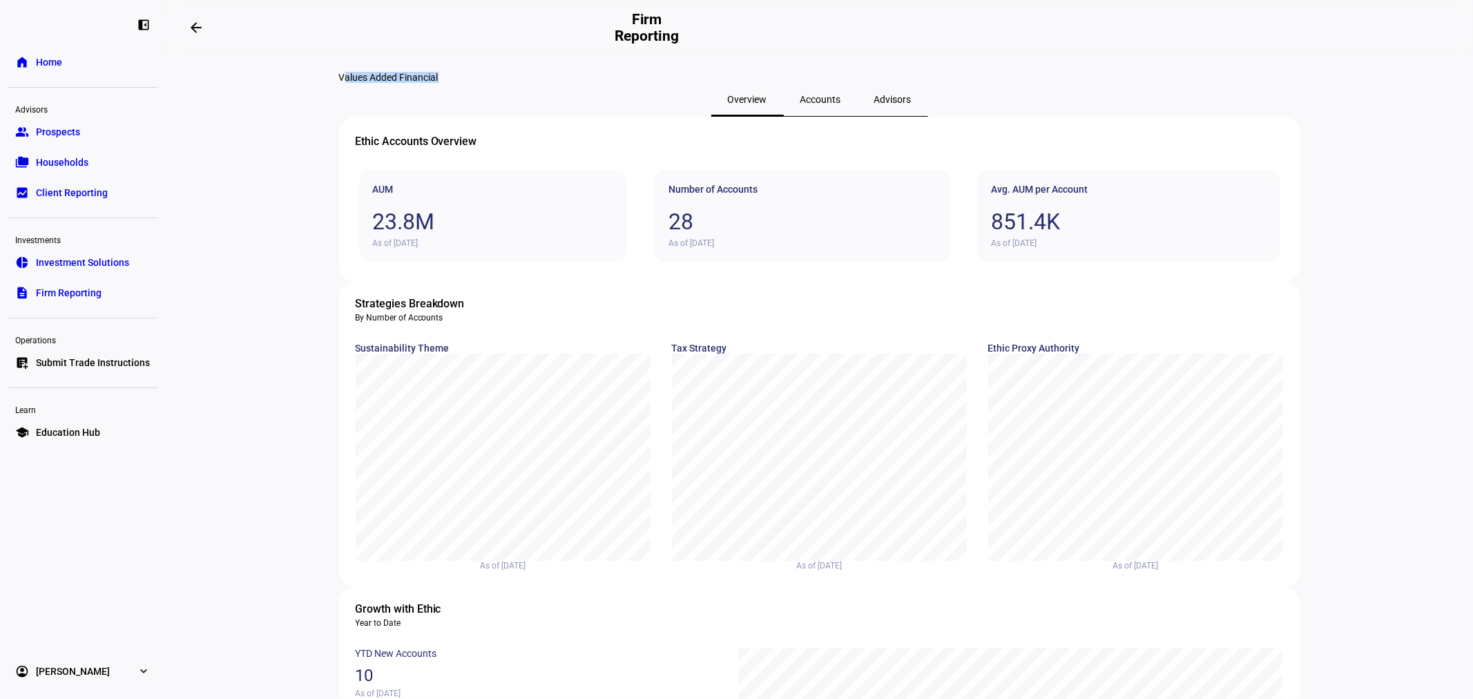
click at [570, 83] on div "Values Added Financial" at bounding box center [820, 77] width 962 height 11
click at [305, 78] on eth-layout-page-content "Values Added Financial Overview Accounts Advisors Ethic Accounts Overview AUM 2…" at bounding box center [820, 377] width 1308 height 644
click at [618, 86] on eth-layout-page-content "Values Added Financial Overview Accounts Advisors Ethic Accounts Overview AUM 2…" at bounding box center [820, 377] width 1308 height 644
